Goal: Transaction & Acquisition: Purchase product/service

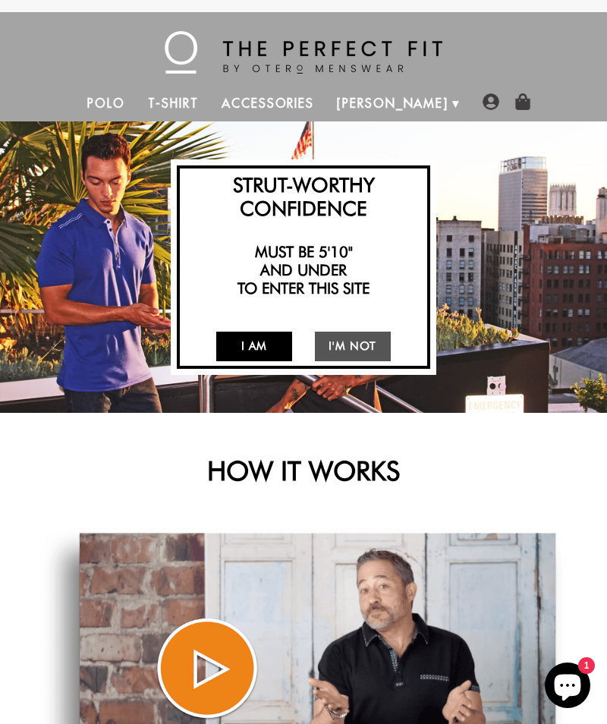
click at [265, 351] on link "I Am" at bounding box center [254, 346] width 76 height 30
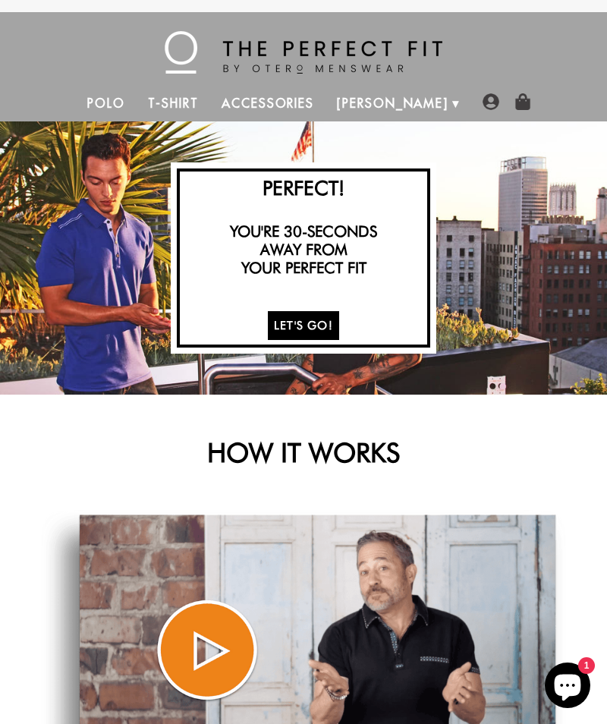
click at [333, 328] on link "Let's Go!" at bounding box center [303, 326] width 71 height 30
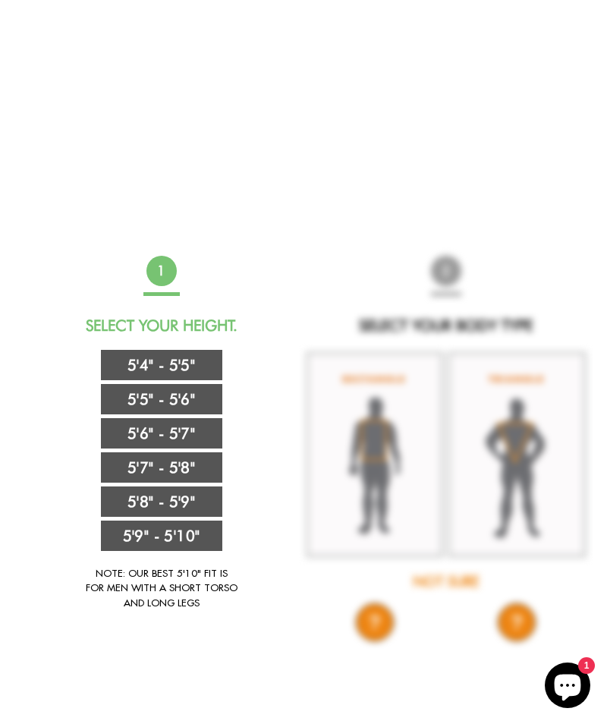
scroll to position [542, 0]
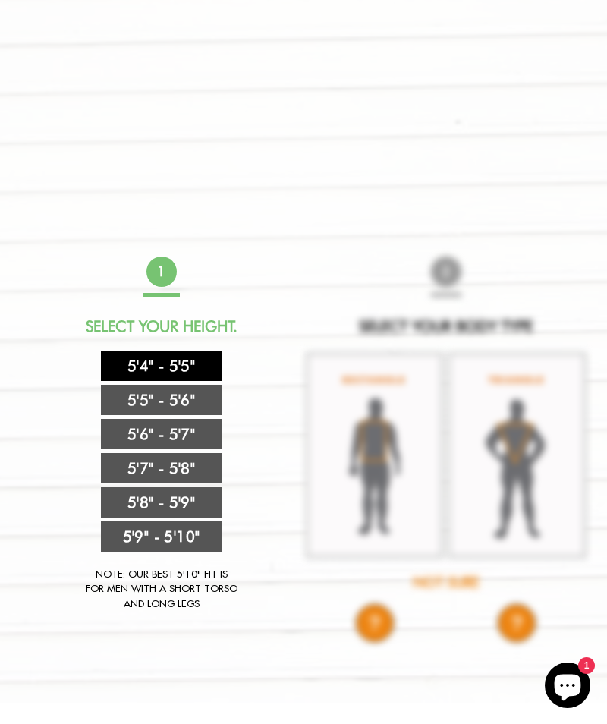
click at [191, 367] on link "5'4" - 5'5"" at bounding box center [161, 365] width 121 height 30
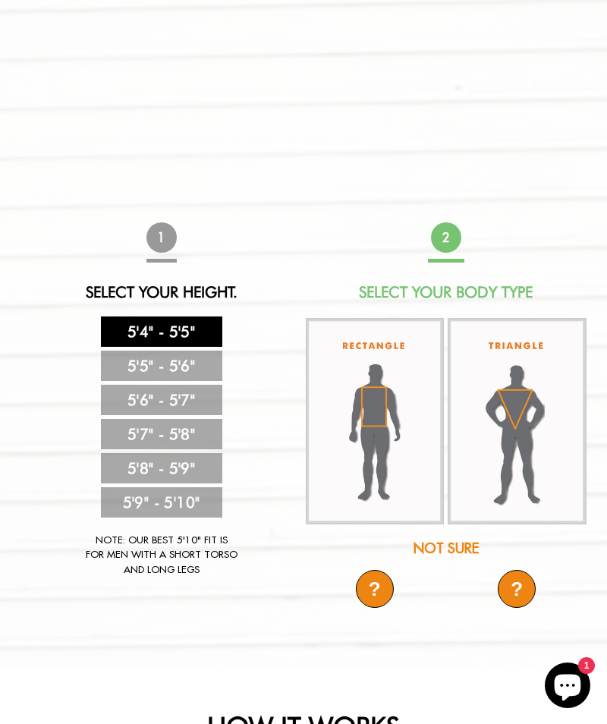
scroll to position [590, 0]
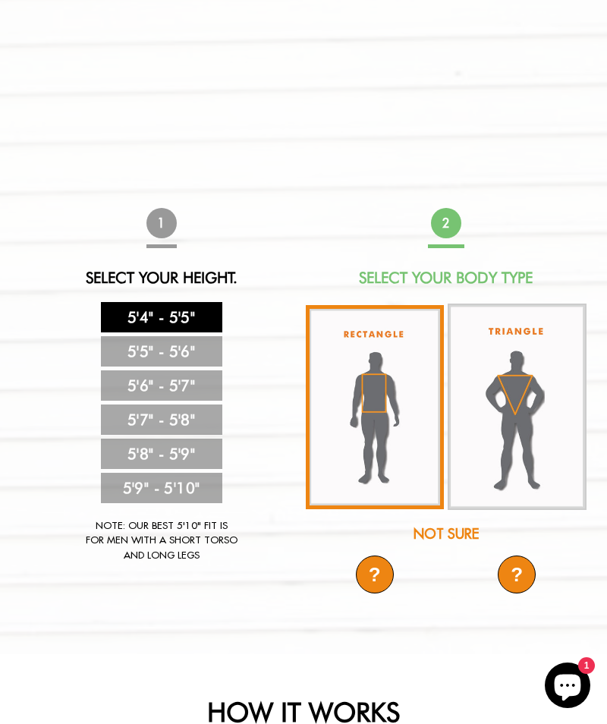
click at [394, 404] on img at bounding box center [375, 407] width 139 height 204
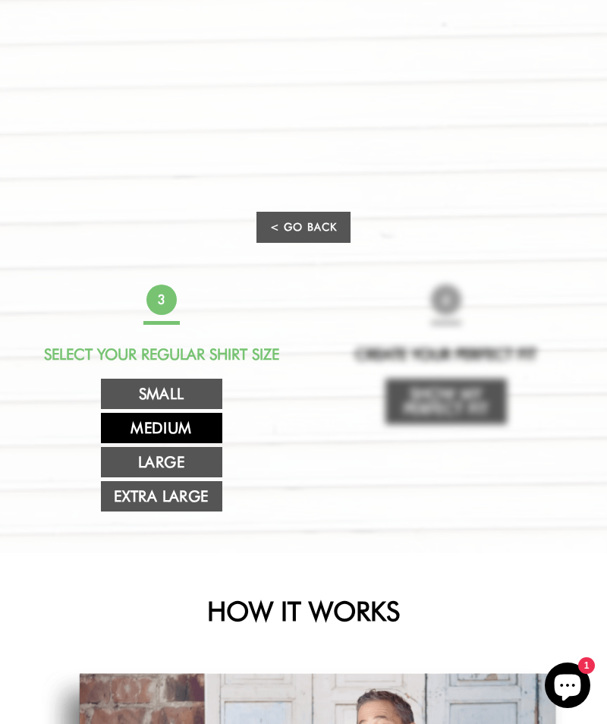
click at [190, 426] on link "Medium" at bounding box center [161, 428] width 121 height 30
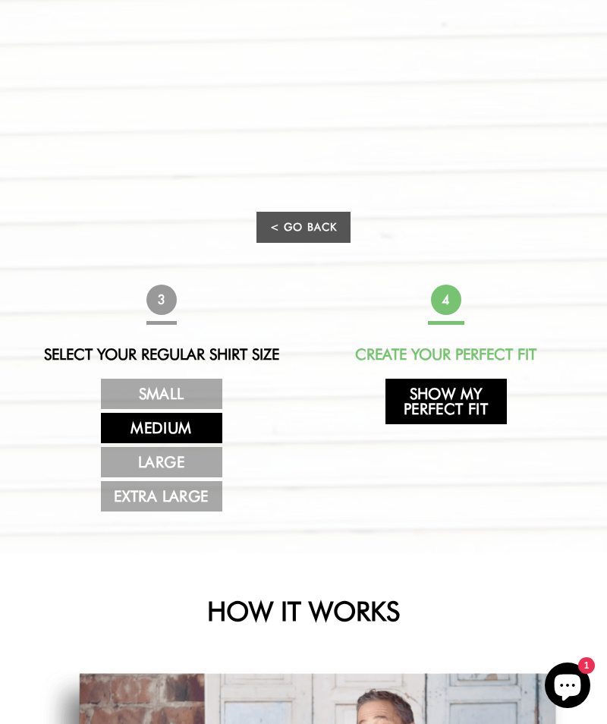
click at [476, 399] on link "Show My Perfect Fit" at bounding box center [445, 402] width 121 height 46
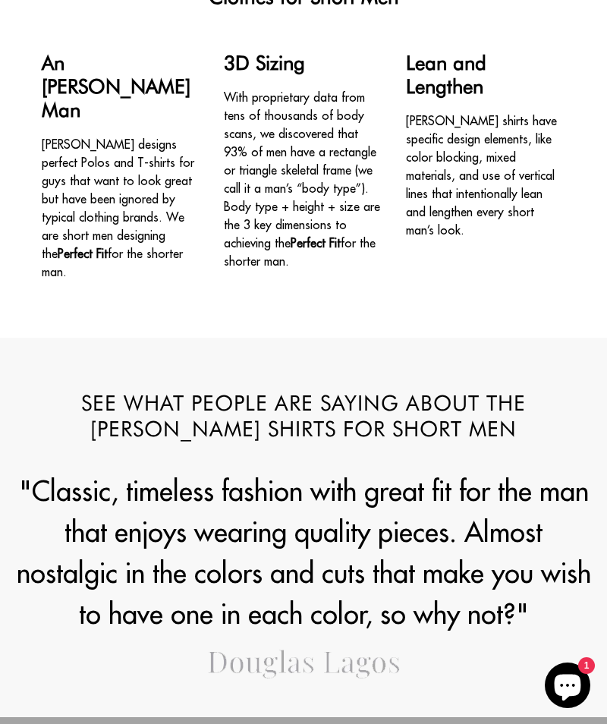
select select "M"
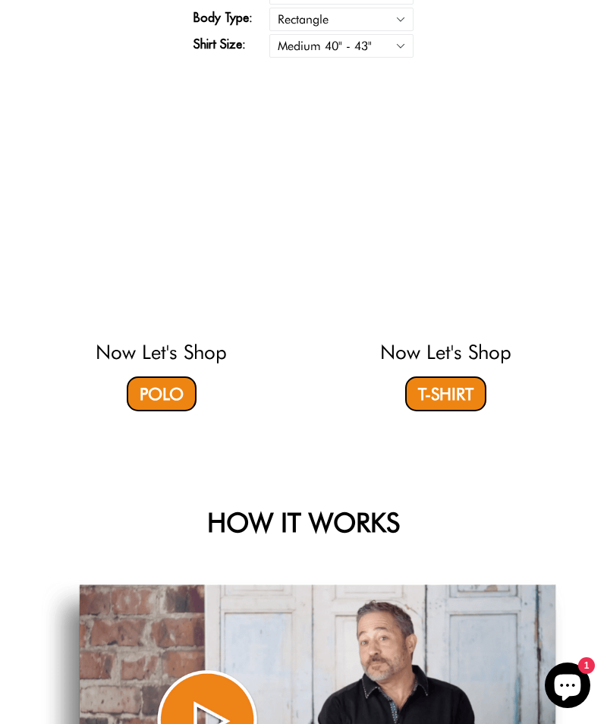
scroll to position [824, 0]
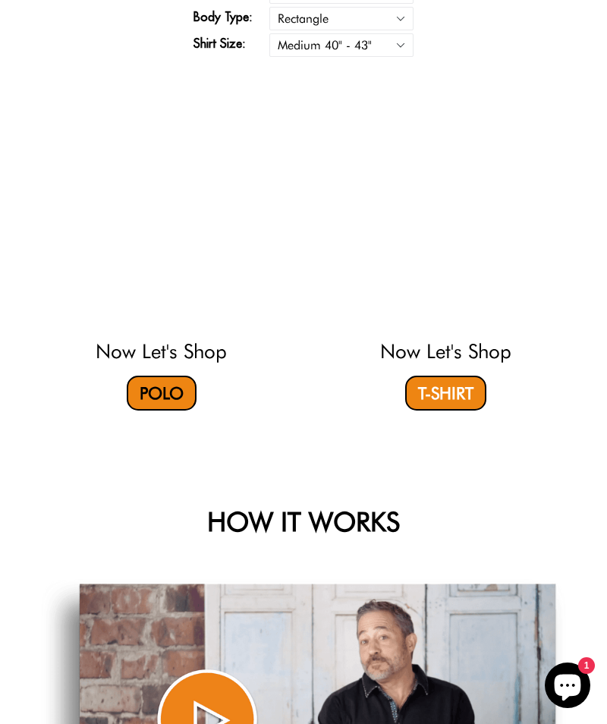
click at [166, 408] on link "Polo" at bounding box center [162, 392] width 70 height 35
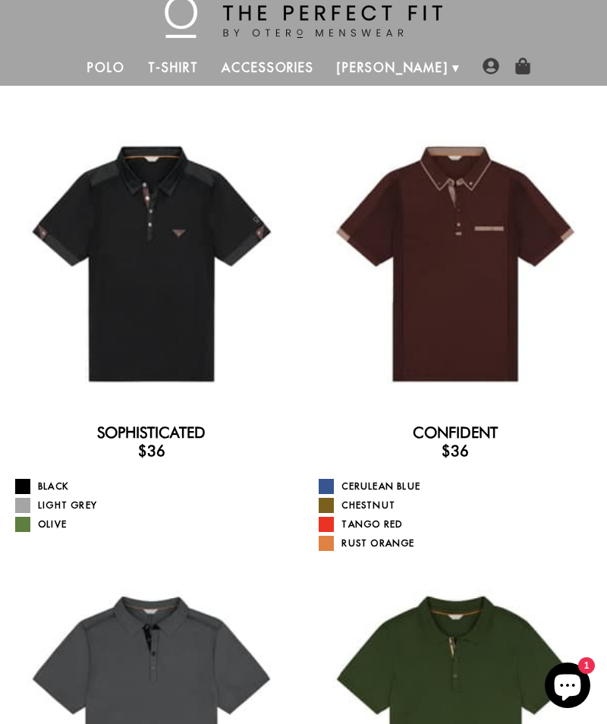
scroll to position [36, 0]
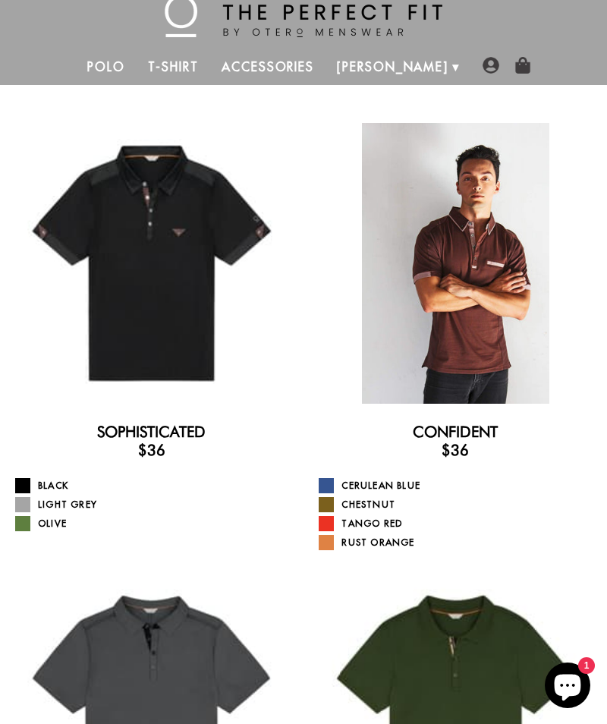
click at [498, 303] on div at bounding box center [455, 263] width 281 height 281
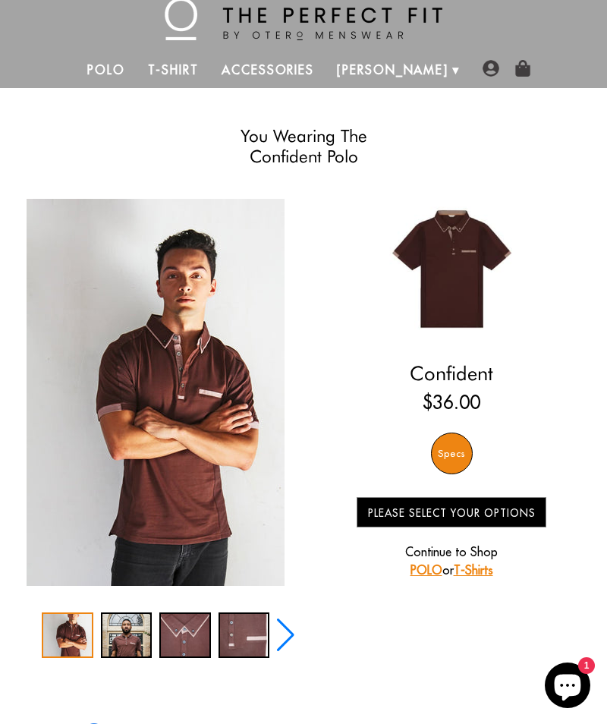
select select "M"
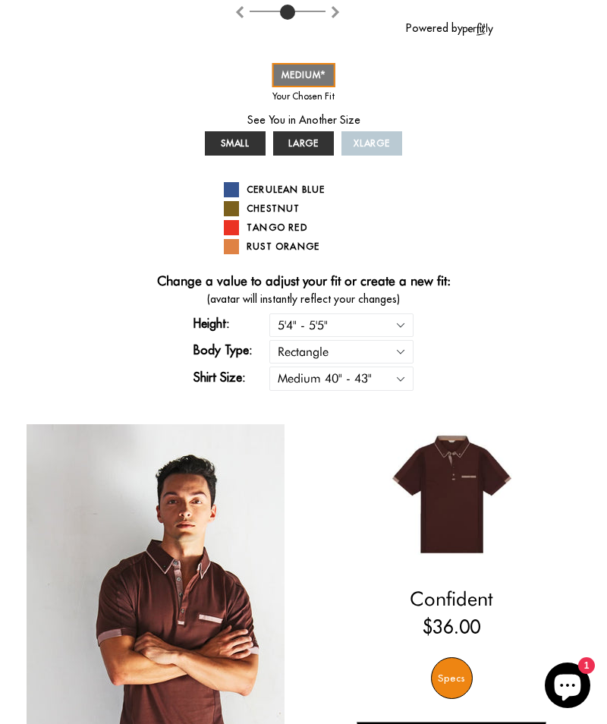
scroll to position [570, 0]
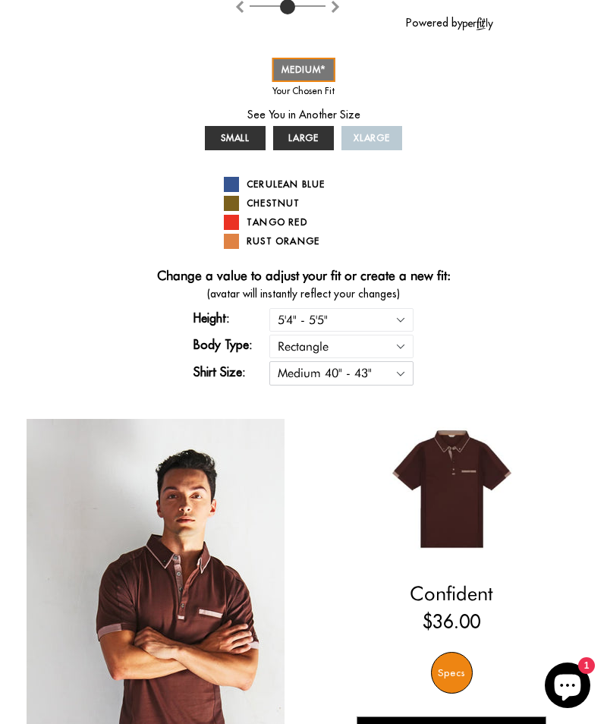
click at [406, 373] on select "Small 36" - 39" Medium 40" - 43" Large 44" - 47" Extra Large 48" - 50"" at bounding box center [341, 373] width 144 height 24
click at [523, 258] on div "You Wearing The Confident Polo You're only 3 questions away from your perfect f…" at bounding box center [303, 234] width 576 height 1288
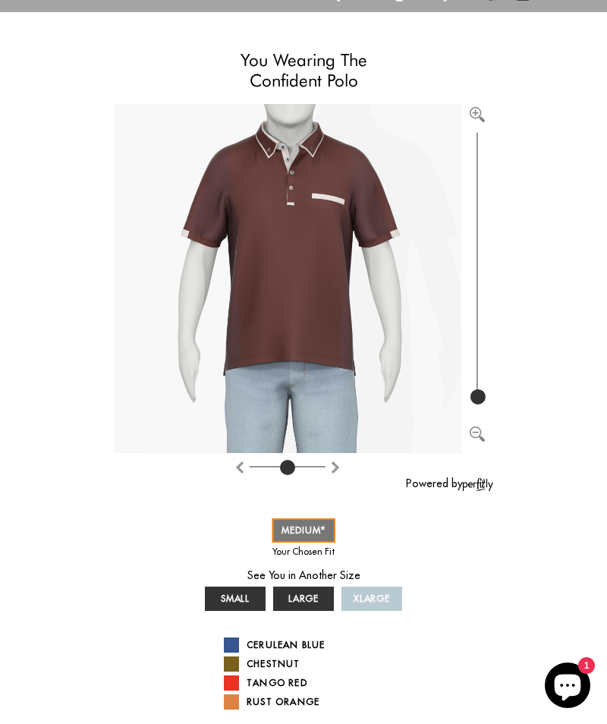
scroll to position [110, 0]
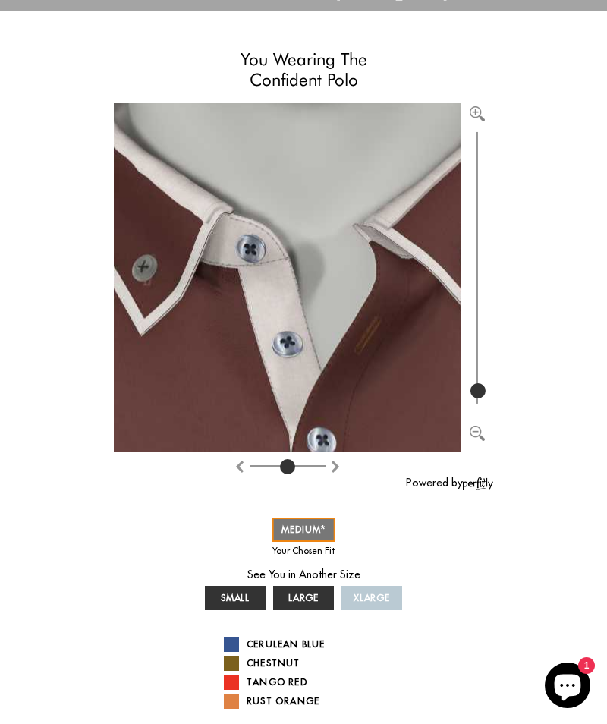
type input "100"
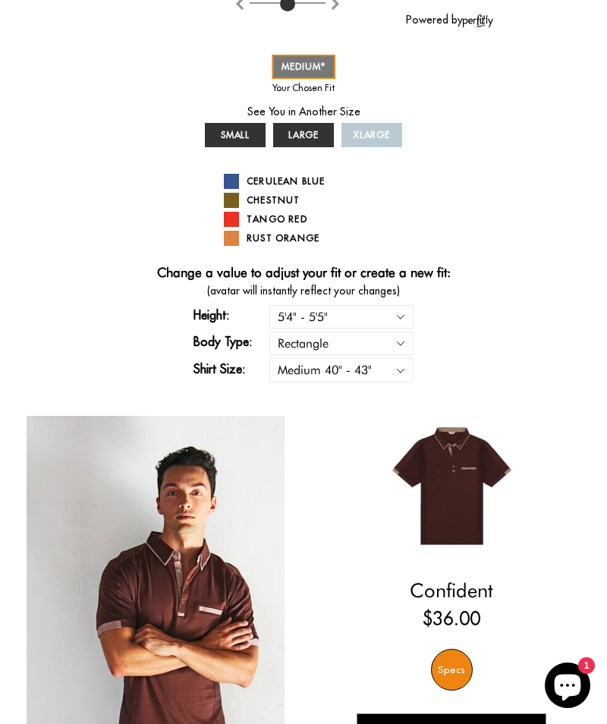
scroll to position [588, 0]
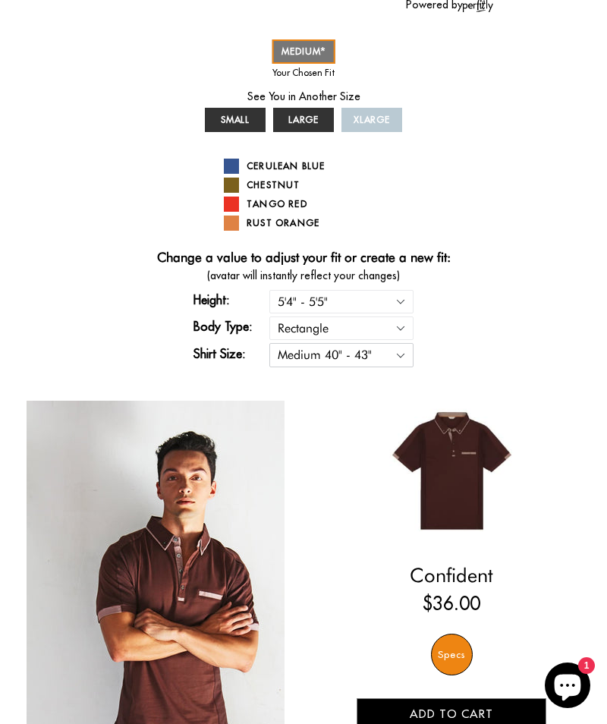
click at [404, 347] on select "Small 36" - 39" Medium 40" - 43" Large 44" - 47" Extra Large 48" - 50"" at bounding box center [341, 355] width 144 height 24
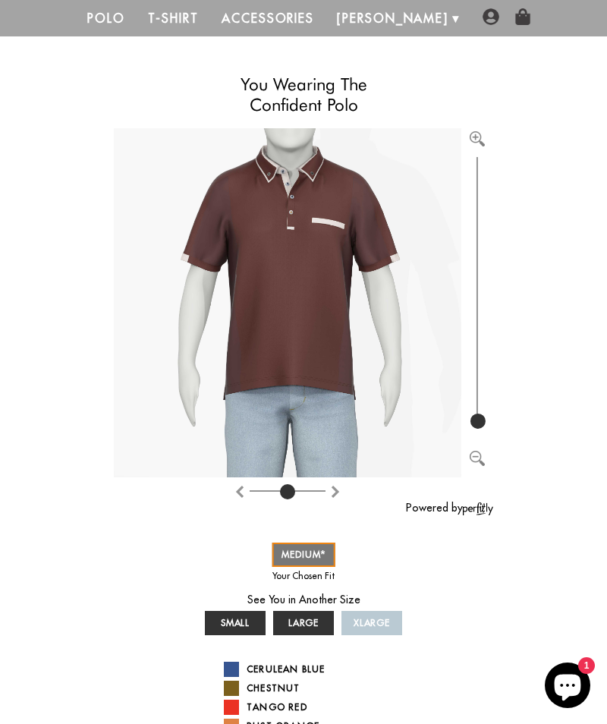
scroll to position [0, 0]
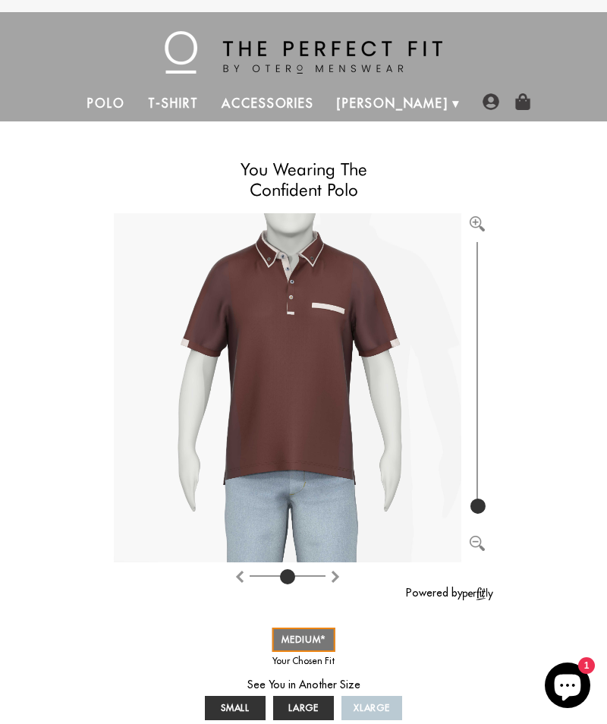
click at [394, 67] on img at bounding box center [304, 52] width 278 height 42
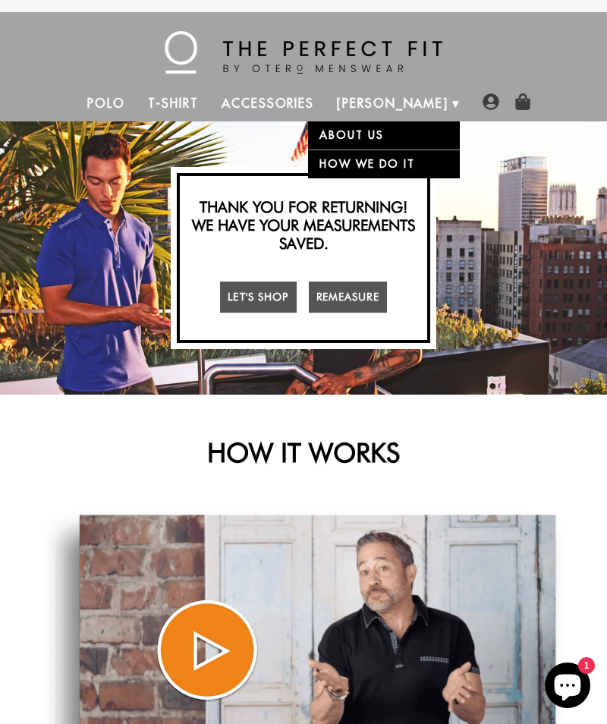
click at [405, 108] on link "Otero" at bounding box center [392, 103] width 134 height 36
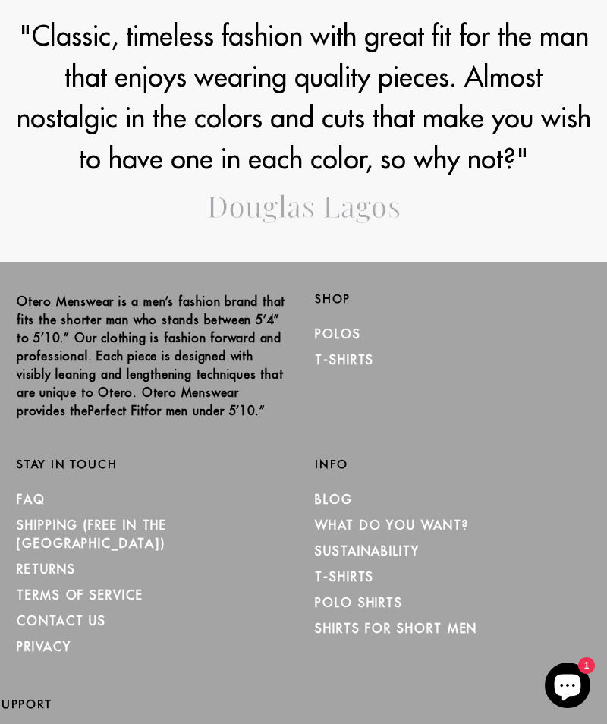
scroll to position [1465, 0]
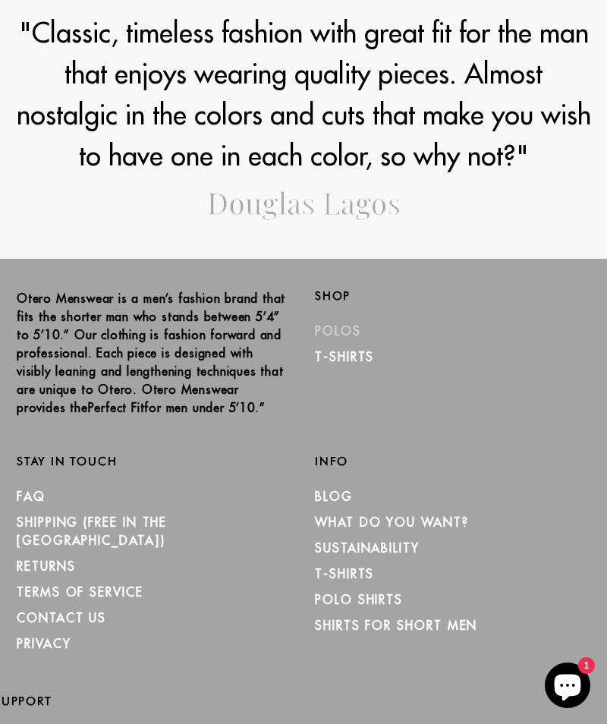
click at [346, 325] on link "Polos" at bounding box center [338, 330] width 46 height 15
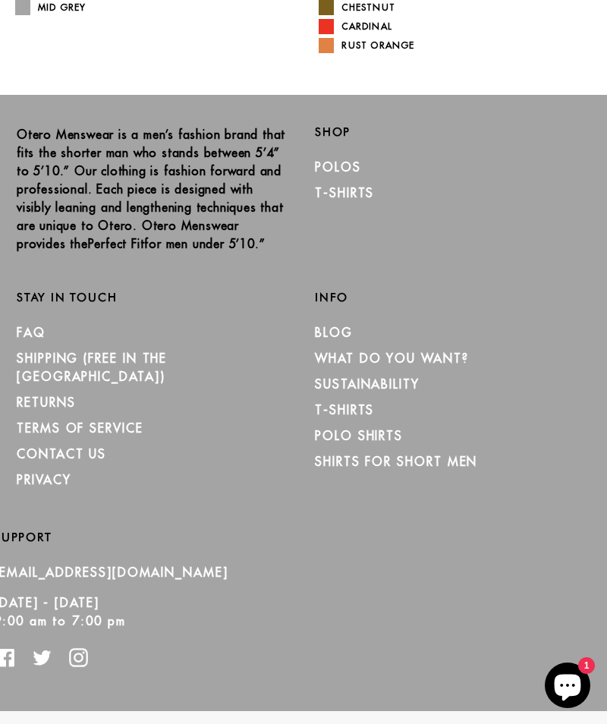
scroll to position [1010, 0]
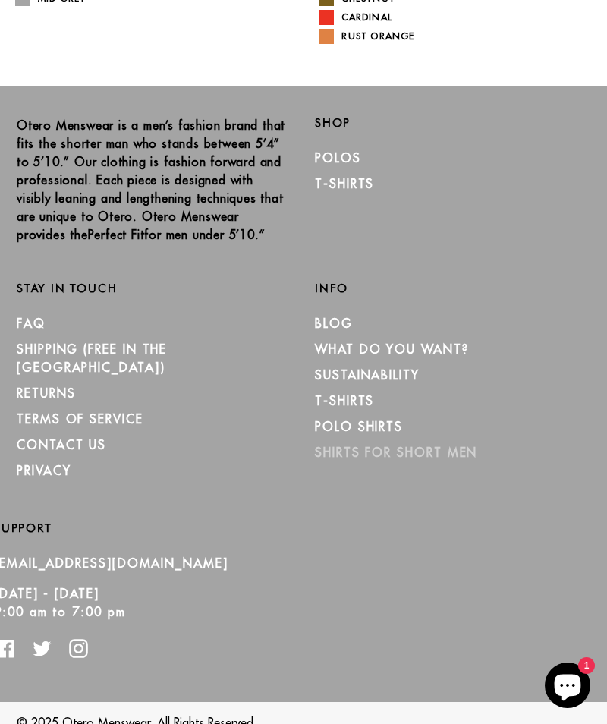
click at [435, 455] on link "Shirts for Short Men" at bounding box center [396, 451] width 162 height 15
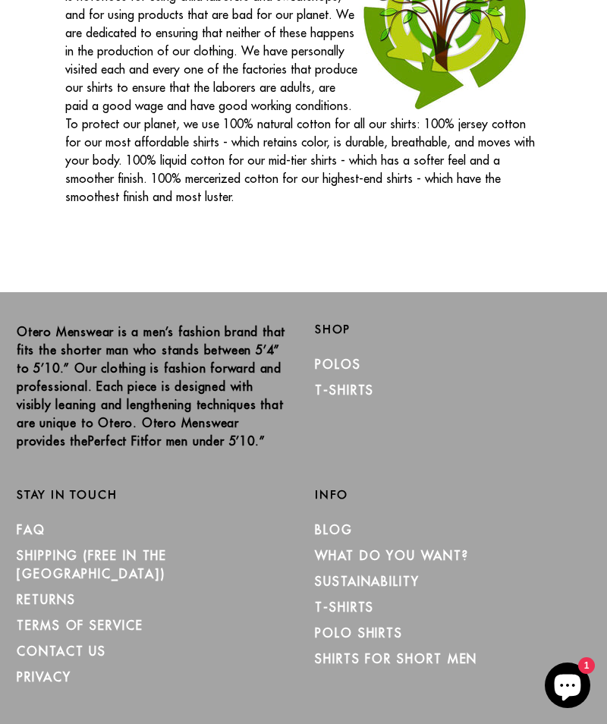
scroll to position [2650, 0]
